Goal: Find specific page/section: Find specific page/section

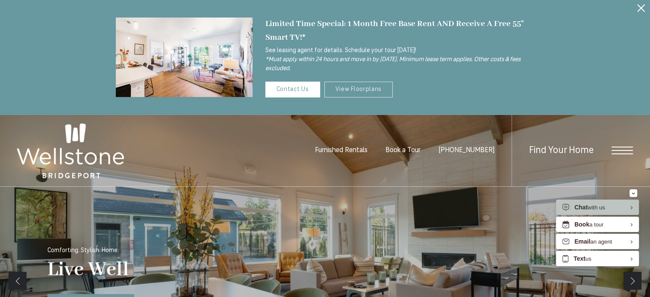
click at [347, 85] on link "View Floorplans" at bounding box center [358, 90] width 69 height 16
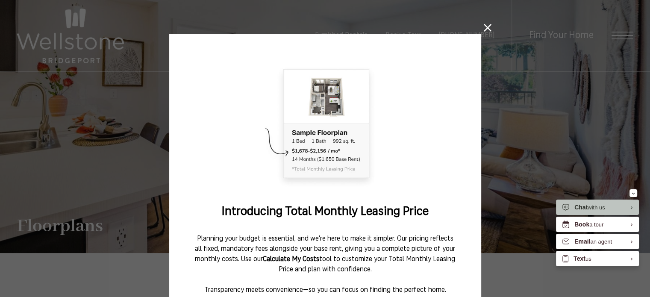
scroll to position [53, 0]
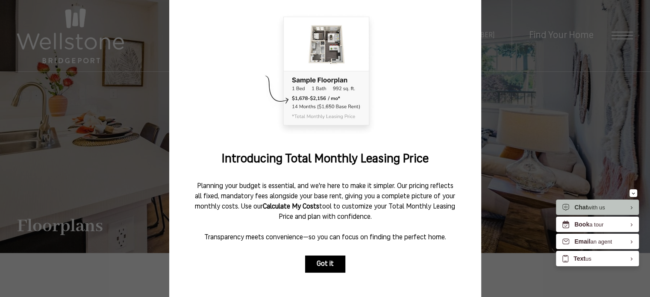
click at [323, 266] on button "Got it" at bounding box center [325, 264] width 40 height 17
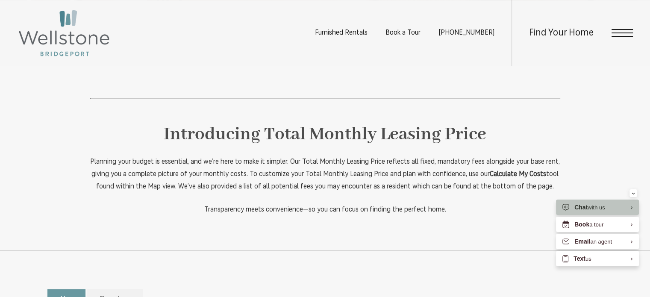
scroll to position [171, 0]
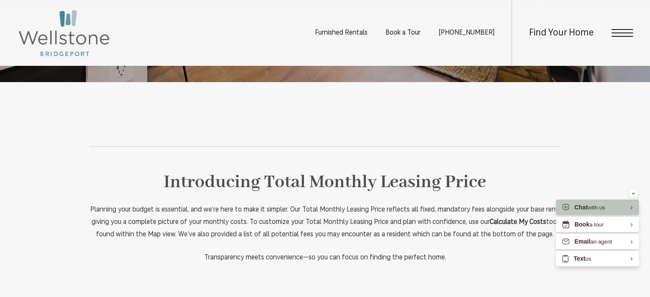
click at [347, 29] on ul "Furnished Rentals Book a Tour [PHONE_NUMBER]" at bounding box center [413, 33] width 197 height 66
click at [348, 36] on span "Furnished Rentals" at bounding box center [341, 32] width 53 height 7
click at [356, 137] on div "Introducing Total Monthly Leasing Price Planning your budget is essential, and …" at bounding box center [325, 190] width 470 height 148
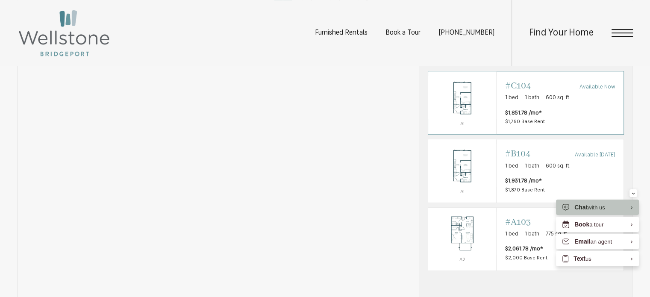
scroll to position [500, 0]
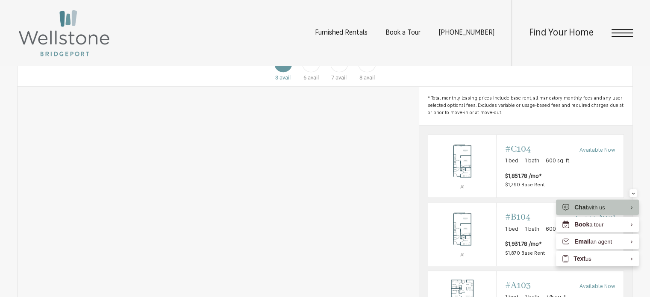
click at [318, 82] on div "Floor 2 6 avail" at bounding box center [311, 63] width 28 height 38
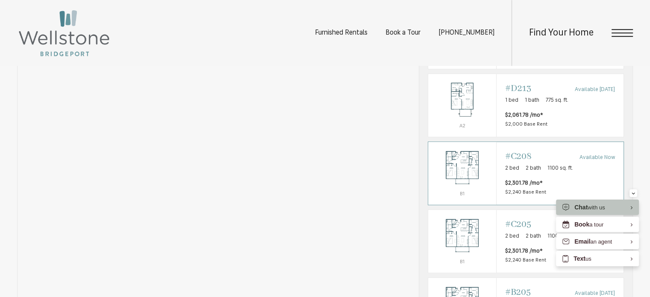
scroll to position [588, 0]
